Goal: Find contact information: Find contact information

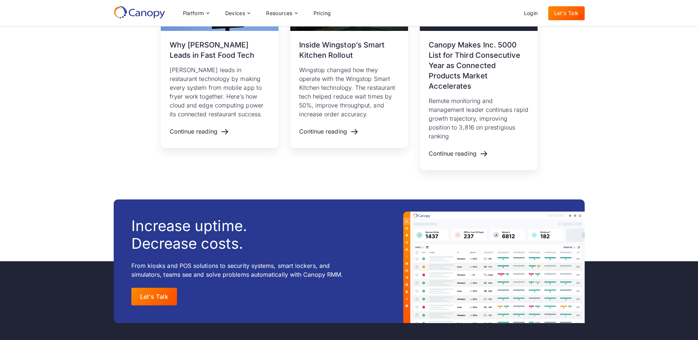
scroll to position [1141, 0]
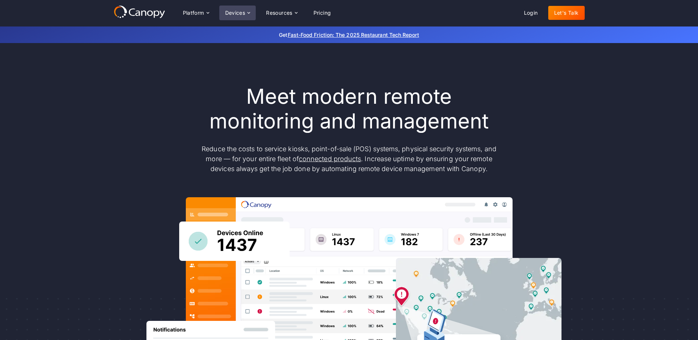
click at [250, 13] on icon at bounding box center [249, 12] width 3 height 1
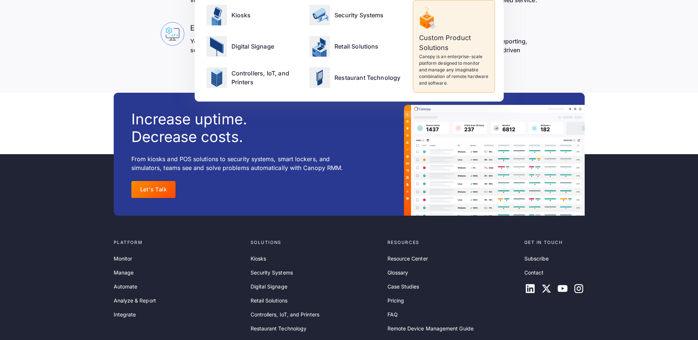
scroll to position [2387, 0]
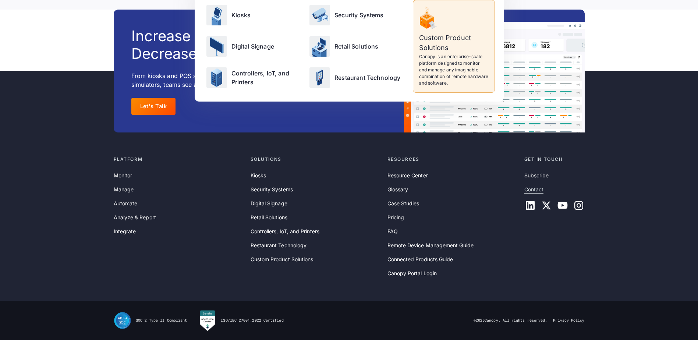
click at [532, 189] on link "Contact" at bounding box center [534, 189] width 20 height 8
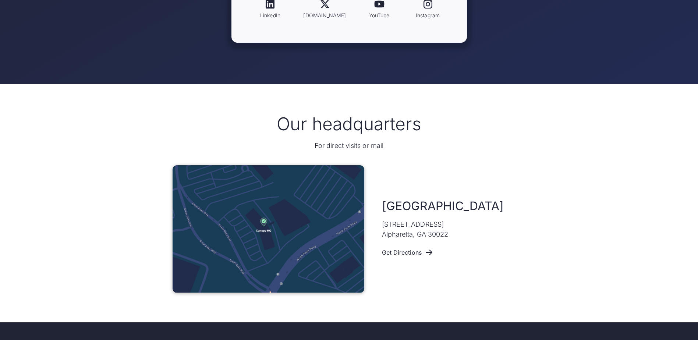
scroll to position [331, 0]
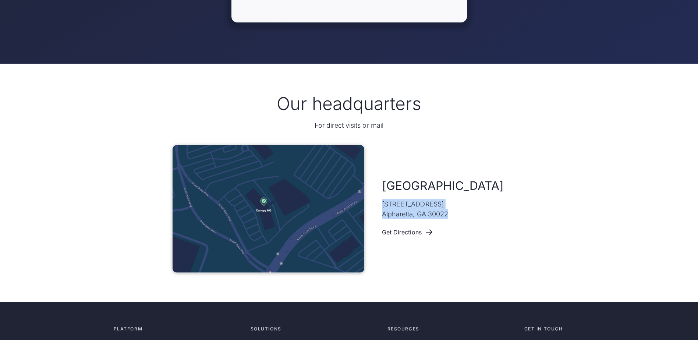
drag, startPoint x: 457, startPoint y: 216, endPoint x: 381, endPoint y: 209, distance: 76.2
click at [381, 209] on div "Atlanta 11475 Great Oaks Way #325 Alpharetta, GA 30022 Get Directions" at bounding box center [349, 209] width 353 height 128
copy p "11475 Great Oaks Way #325 Alpharetta, GA 30022"
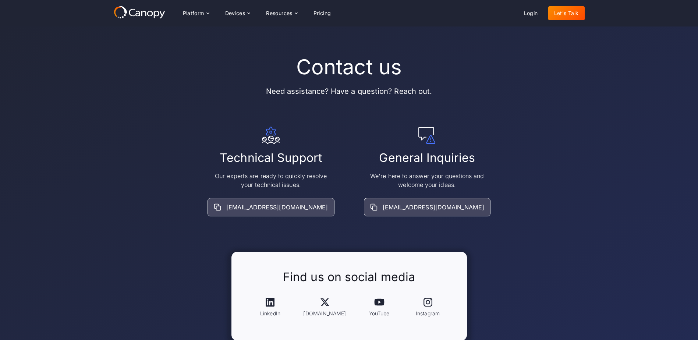
scroll to position [0, 0]
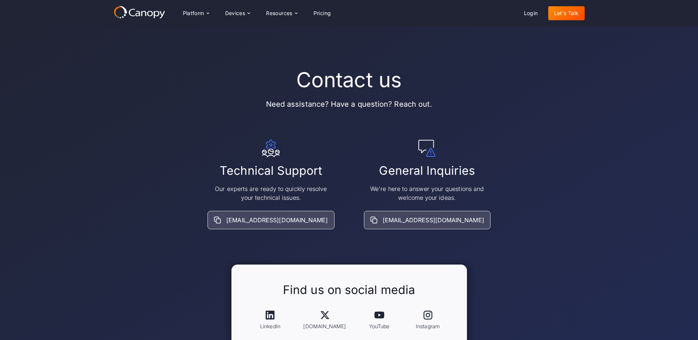
click at [157, 11] on icon at bounding box center [156, 14] width 6 height 7
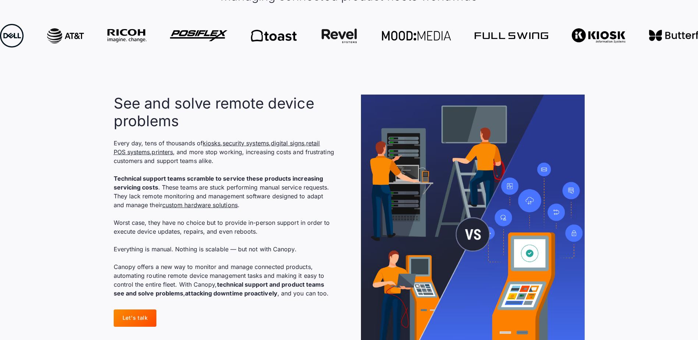
scroll to position [515, 0]
